Goal: Transaction & Acquisition: Purchase product/service

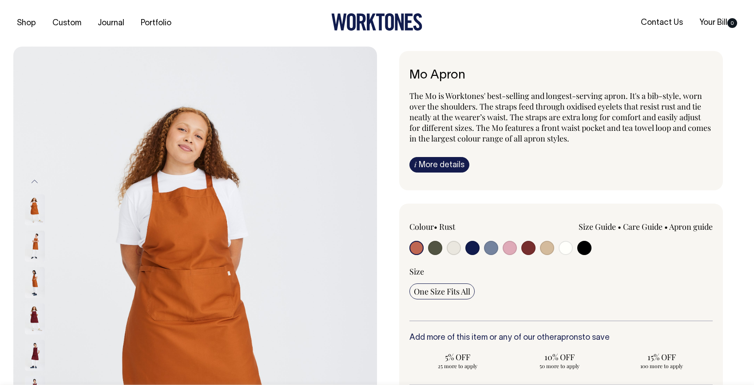
click at [472, 251] on input "radio" at bounding box center [472, 248] width 14 height 14
radio input "true"
select select "Dark Navy"
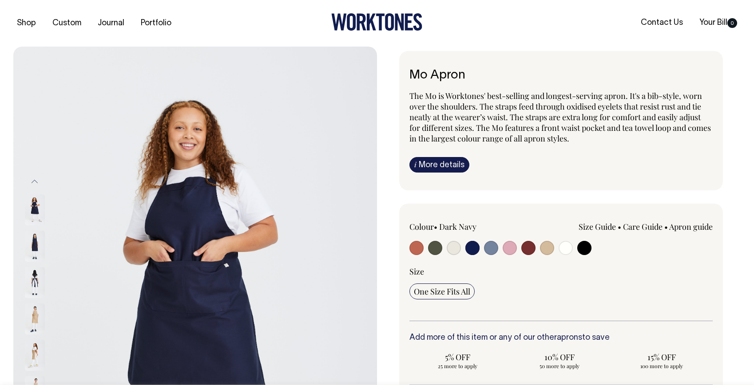
click at [32, 280] on img at bounding box center [35, 282] width 20 height 31
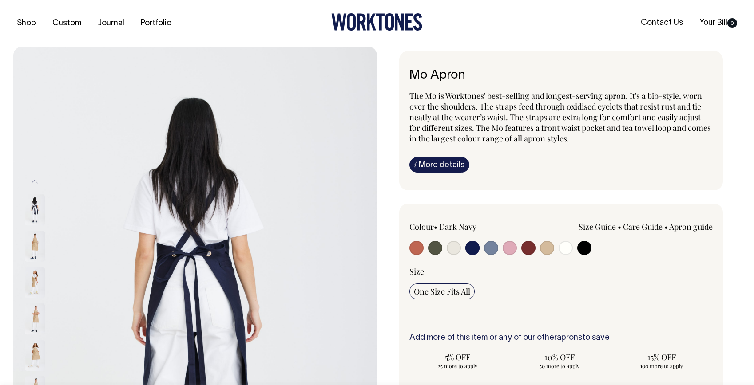
click at [33, 204] on img at bounding box center [35, 209] width 20 height 31
click at [34, 174] on button "Previous" at bounding box center [34, 182] width 13 height 20
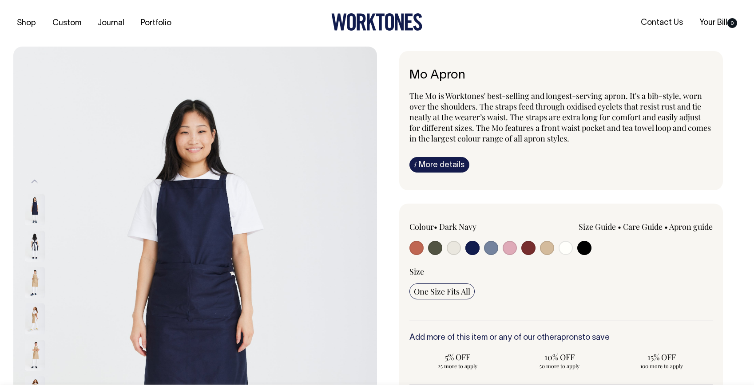
click at [27, 214] on img at bounding box center [35, 209] width 20 height 31
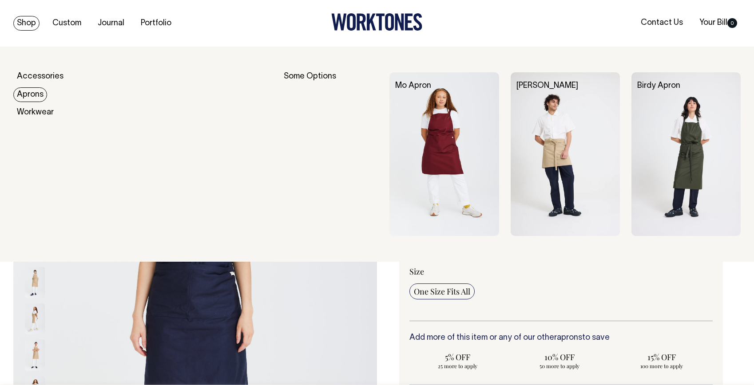
click at [31, 92] on link "Aprons" at bounding box center [30, 94] width 34 height 15
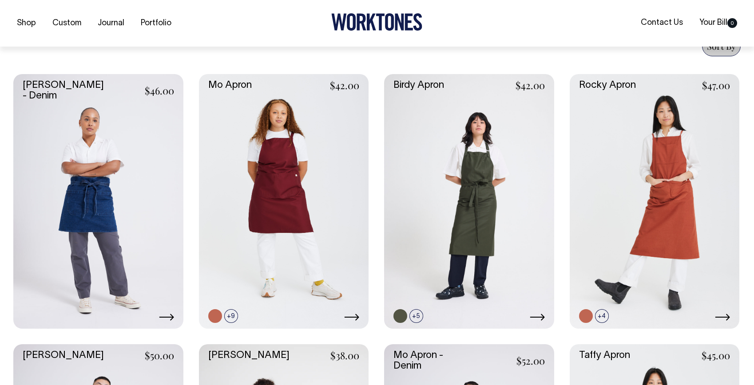
scroll to position [356, 0]
click at [651, 318] on link at bounding box center [650, 316] width 14 height 14
click at [416, 316] on link at bounding box center [416, 316] width 14 height 14
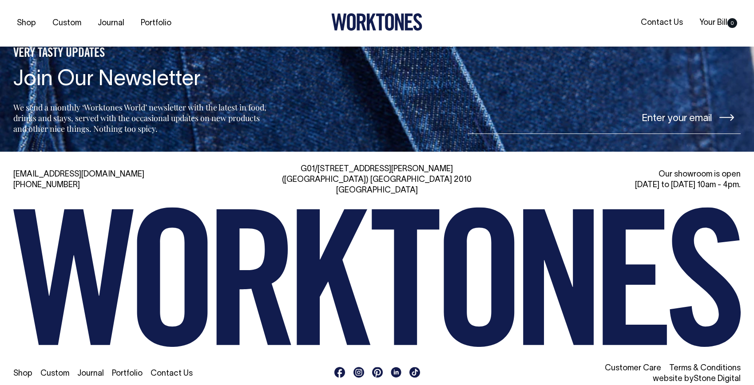
scroll to position [1029, 0]
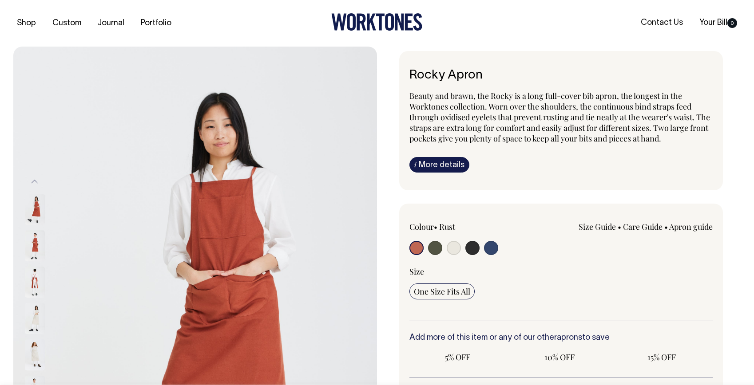
radio input "true"
select select "Indigo"
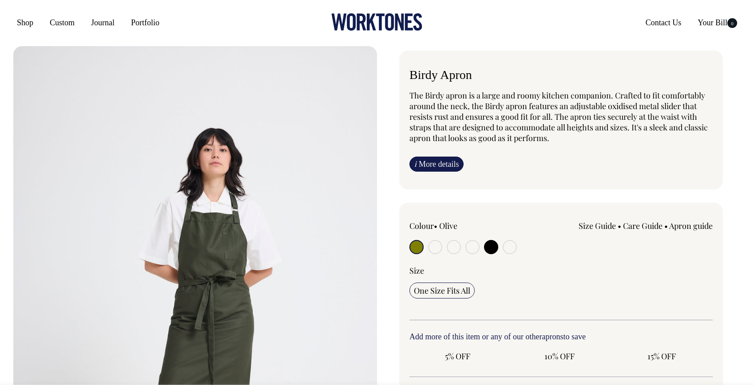
radio input "true"
select select "Dark Navy"
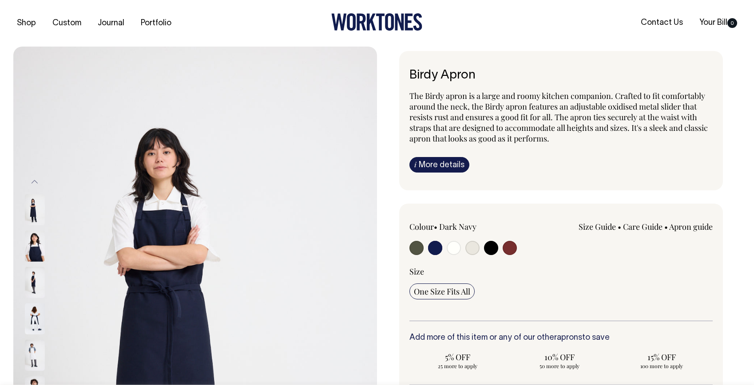
click at [435, 248] on input "radio" at bounding box center [435, 248] width 14 height 14
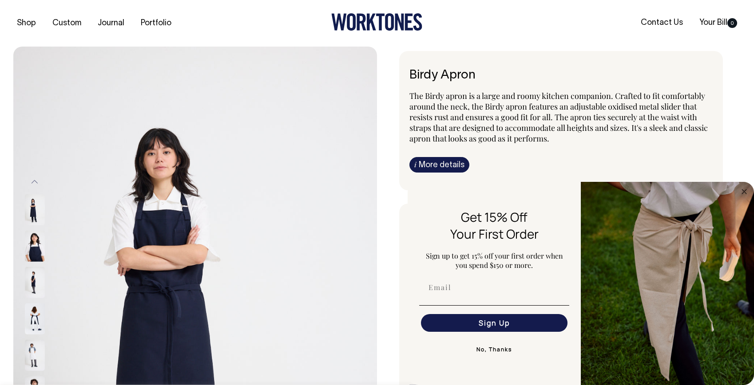
click at [33, 320] on img at bounding box center [35, 319] width 20 height 31
